Goal: Task Accomplishment & Management: Manage account settings

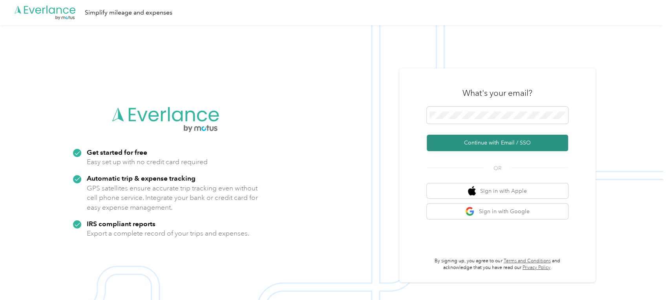
click at [477, 148] on button "Continue with Email / SSO" at bounding box center [497, 143] width 141 height 16
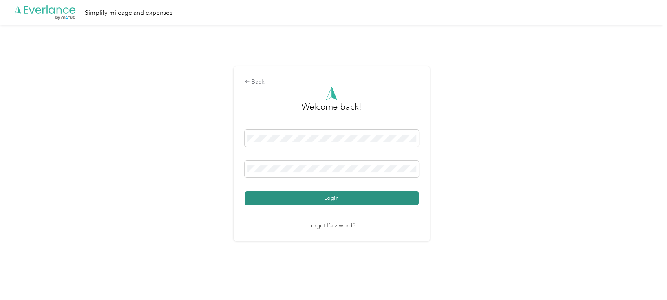
click at [330, 200] on button "Login" at bounding box center [332, 198] width 174 height 14
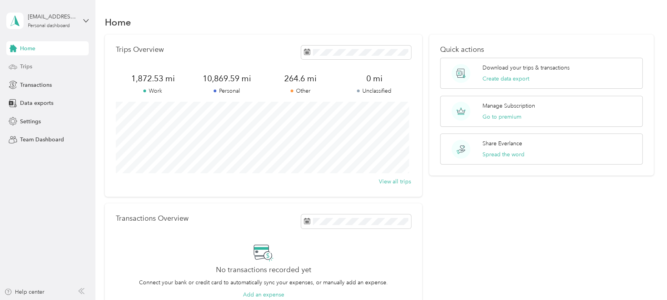
click at [33, 66] on div "Trips" at bounding box center [47, 67] width 82 height 14
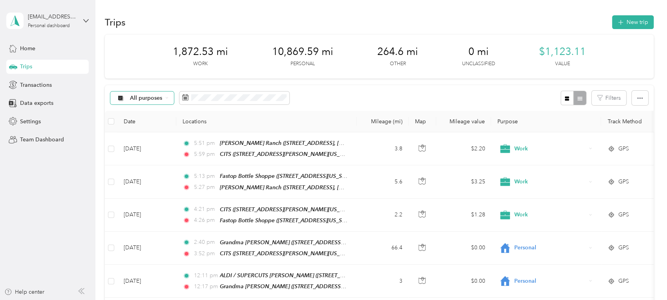
click at [138, 96] on span "All purposes" at bounding box center [146, 97] width 33 height 5
click at [142, 152] on span "Work" at bounding box center [149, 151] width 38 height 8
